Goal: Transaction & Acquisition: Download file/media

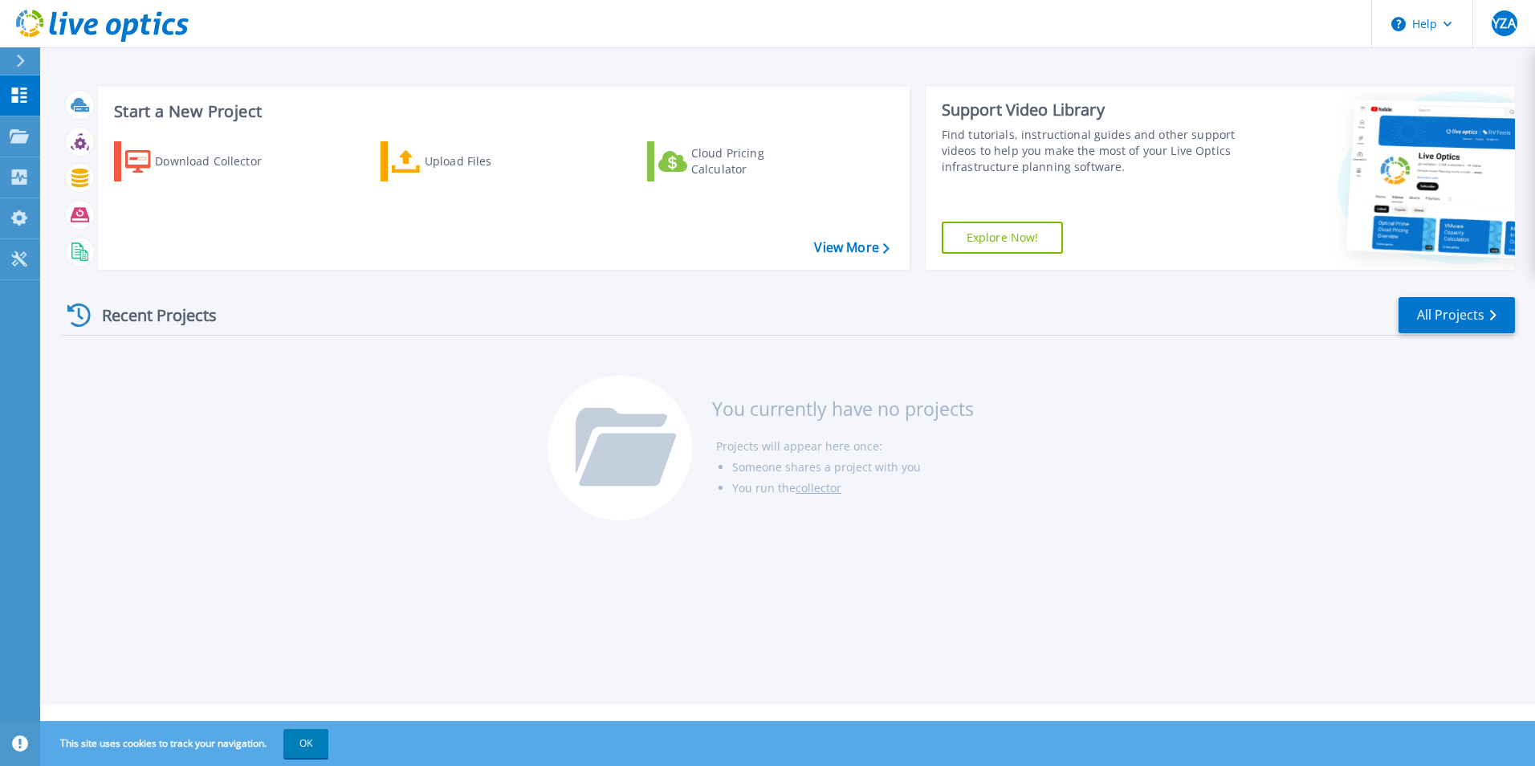
click at [390, 450] on div "Recent Projects All Projects You currently have no projects Projects will appea…" at bounding box center [788, 410] width 1453 height 254
click at [205, 165] on div "Download Collector" at bounding box center [219, 161] width 128 height 32
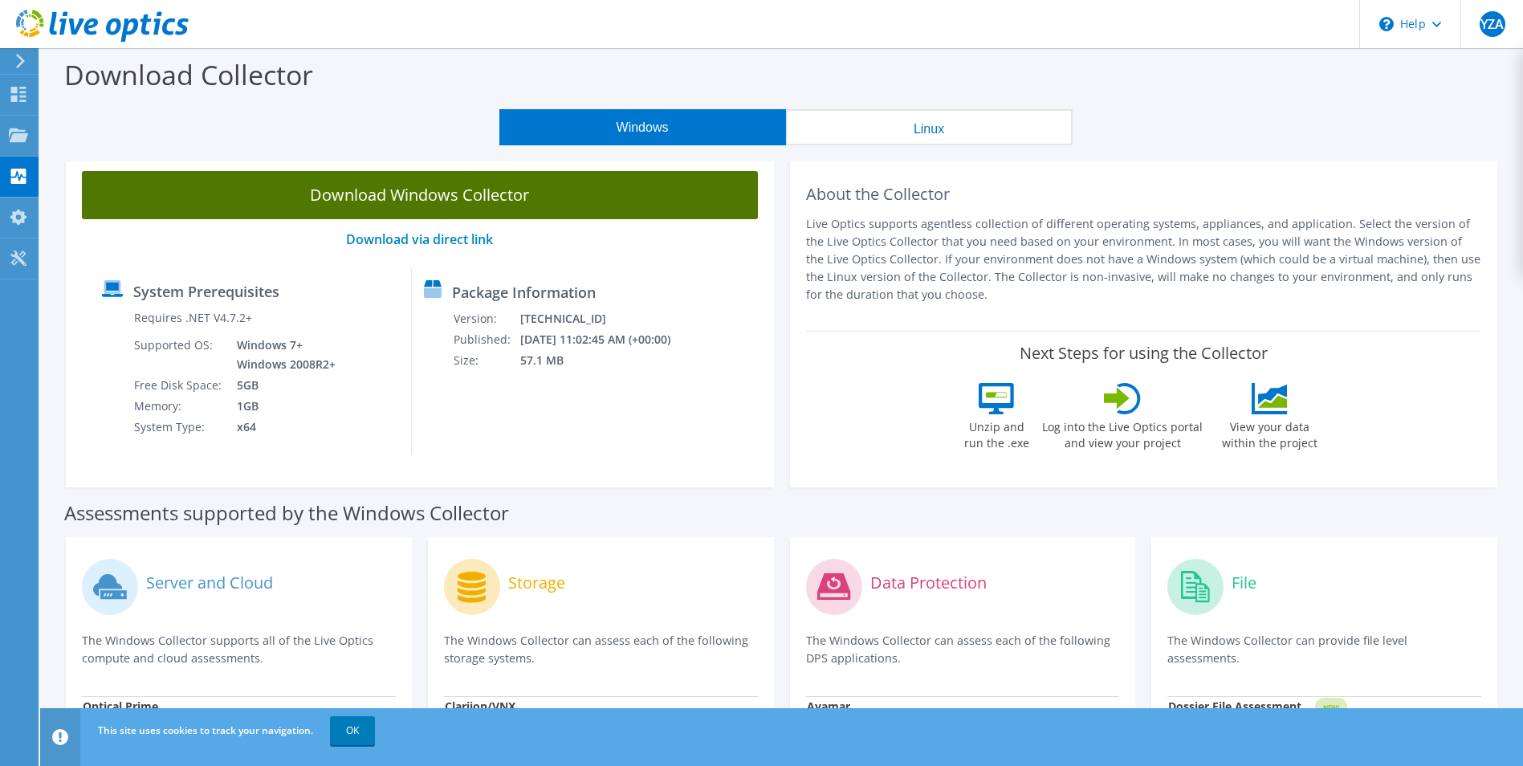
click at [500, 194] on link "Download Windows Collector" at bounding box center [420, 195] width 676 height 48
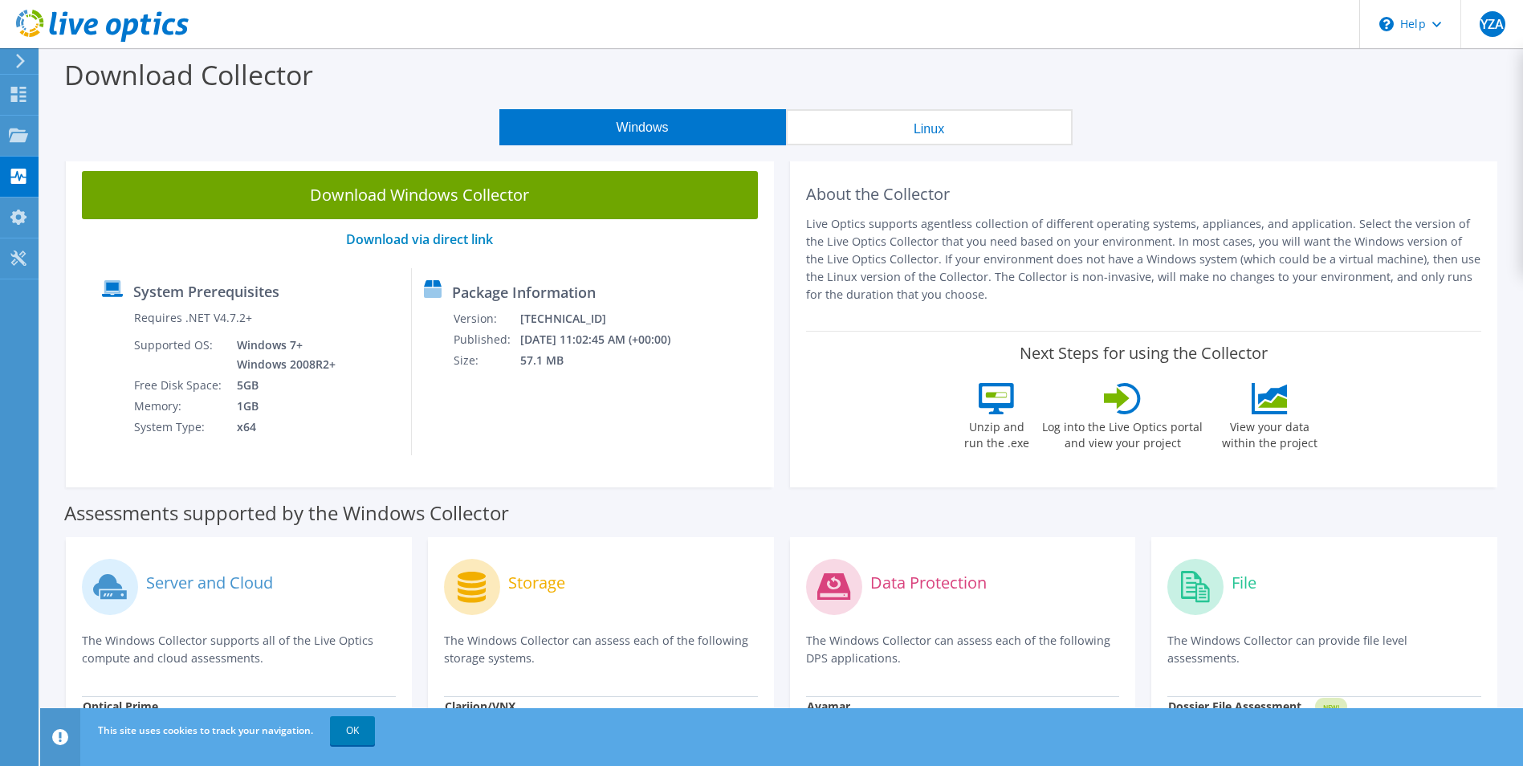
click at [1181, 615] on div "File" at bounding box center [1325, 586] width 314 height 67
drag, startPoint x: 1225, startPoint y: 377, endPoint x: 1152, endPoint y: 380, distance: 73.1
click at [1166, 382] on div "Next Steps for using the Collector Unzip and run the .exe Log into the Live Opt…" at bounding box center [1144, 401] width 676 height 141
drag, startPoint x: 1141, startPoint y: 377, endPoint x: 1127, endPoint y: 370, distance: 15.8
